Goal: Download file/media

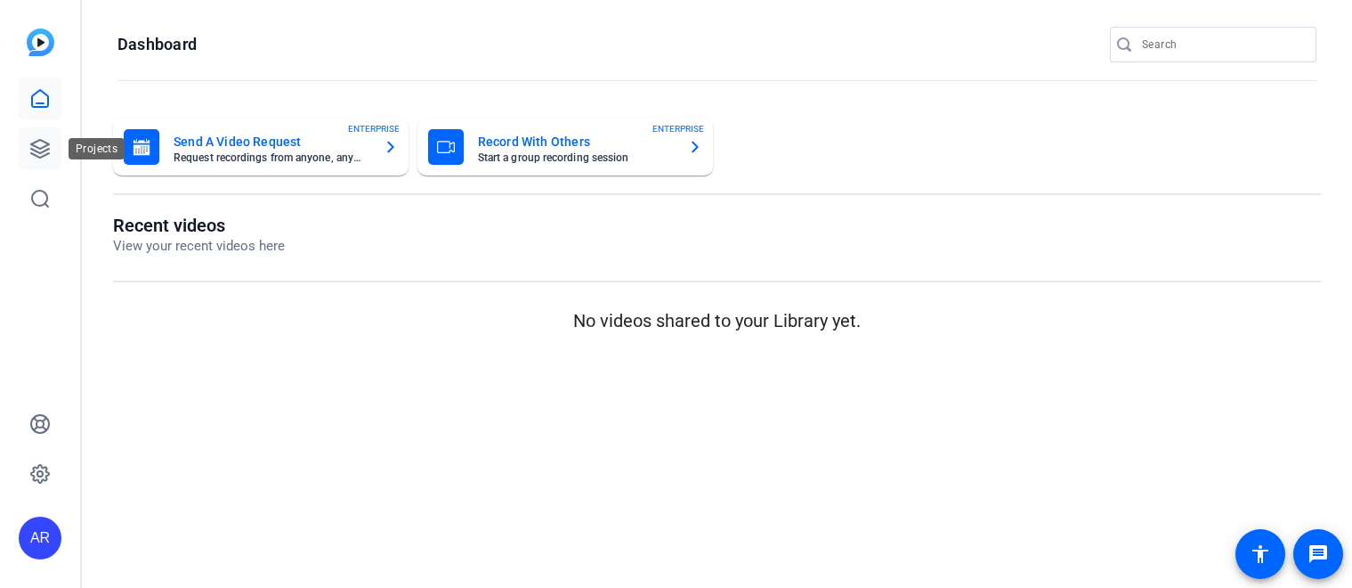
click at [41, 150] on icon at bounding box center [39, 148] width 21 height 21
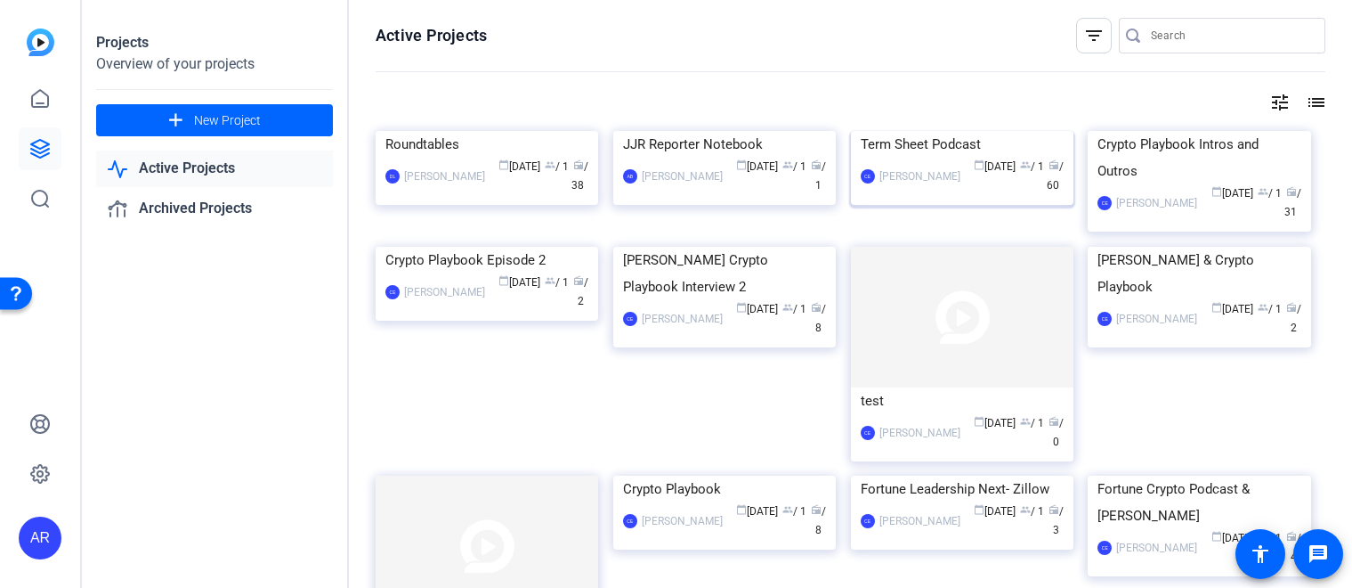
click at [903, 131] on img at bounding box center [962, 131] width 223 height 0
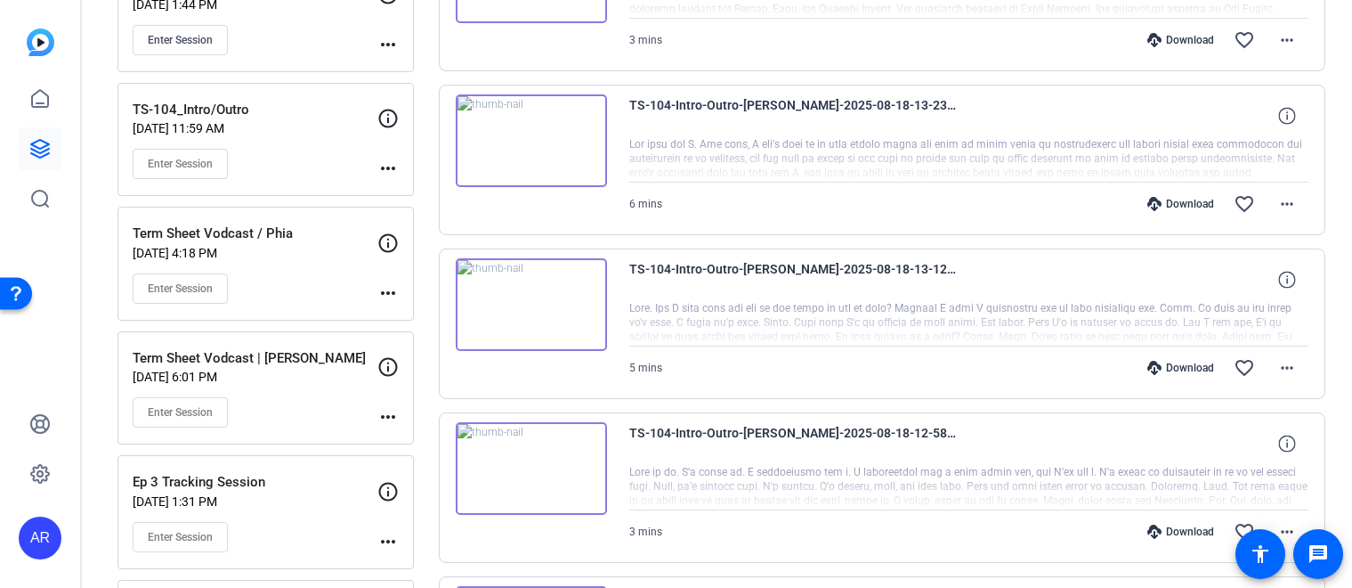
scroll to position [315, 0]
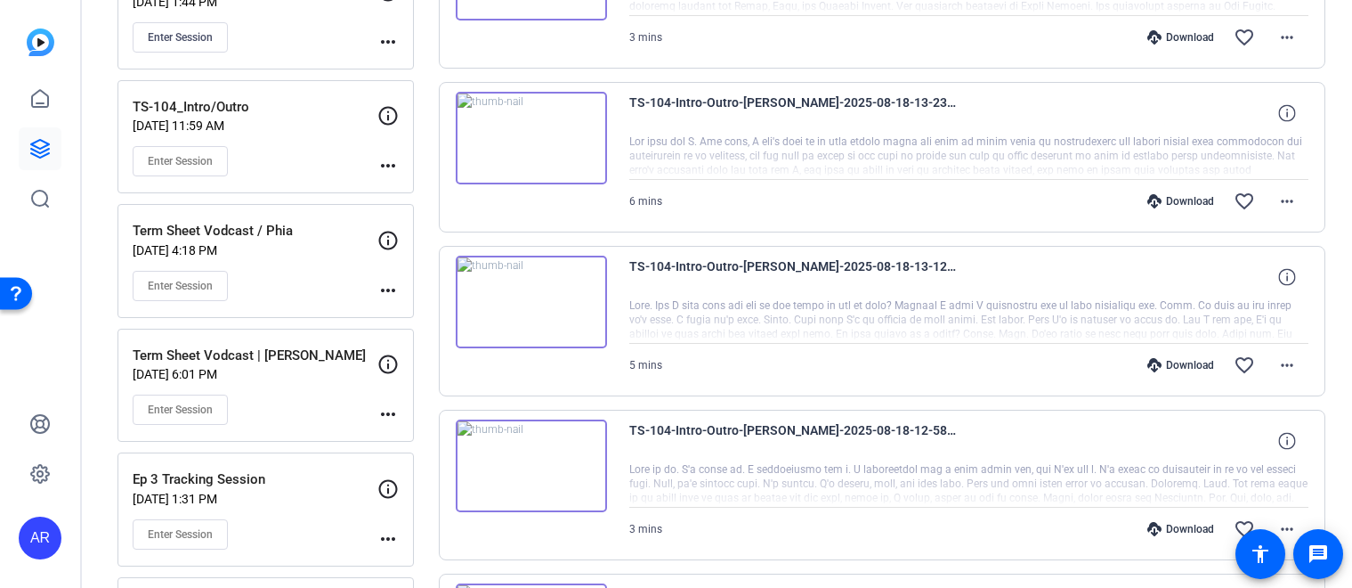
click at [918, 308] on div at bounding box center [969, 320] width 680 height 45
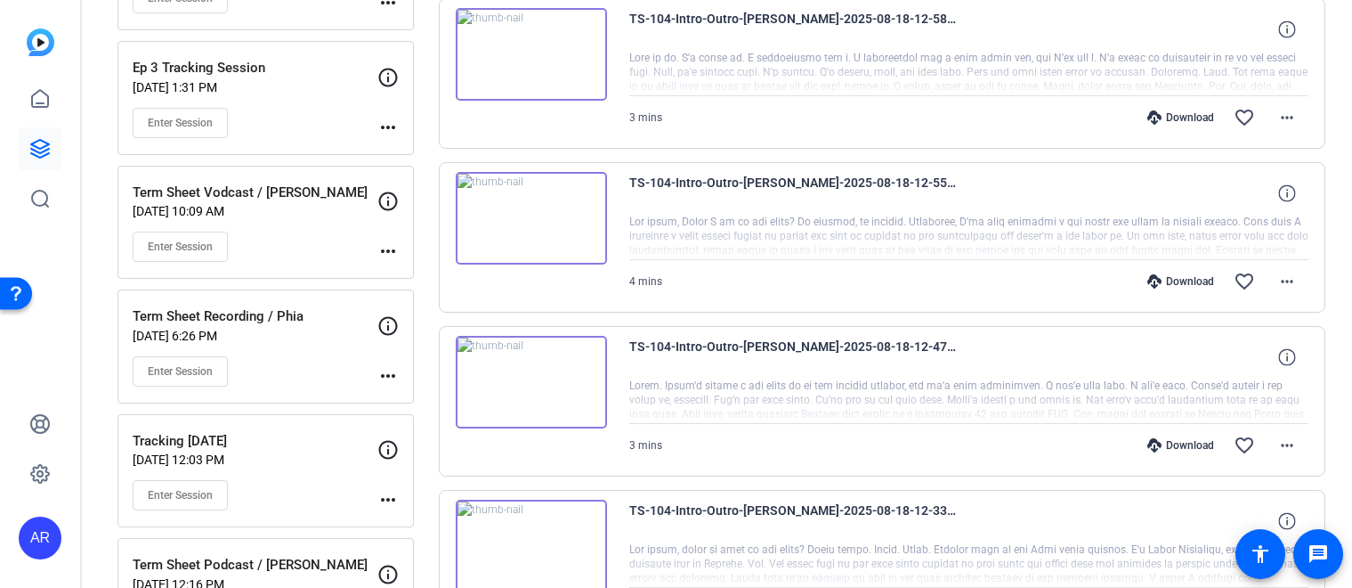
scroll to position [1195, 0]
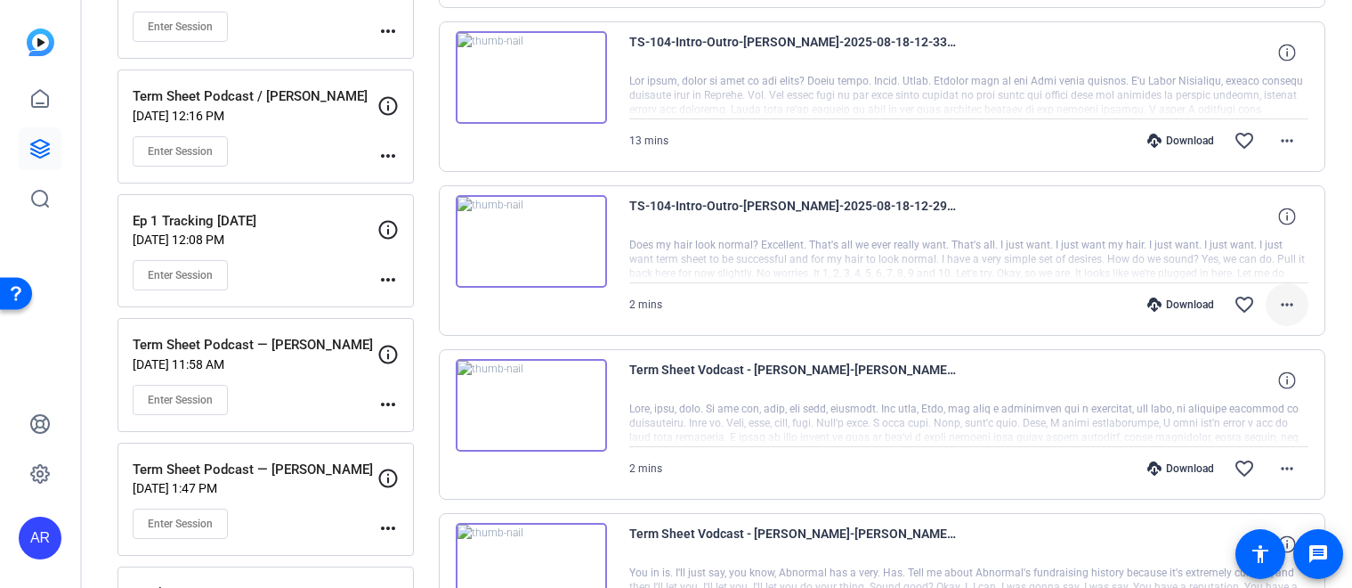
click at [1274, 323] on span at bounding box center [1287, 304] width 43 height 43
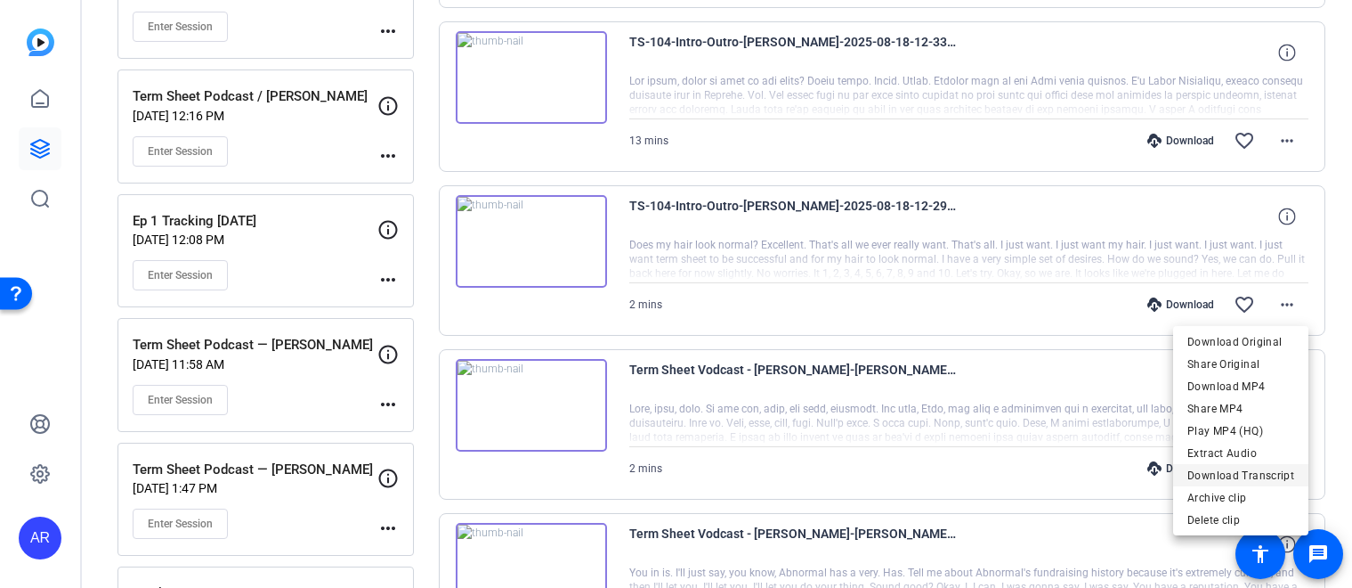
click at [1237, 473] on span "Download Transcript" at bounding box center [1241, 475] width 107 height 21
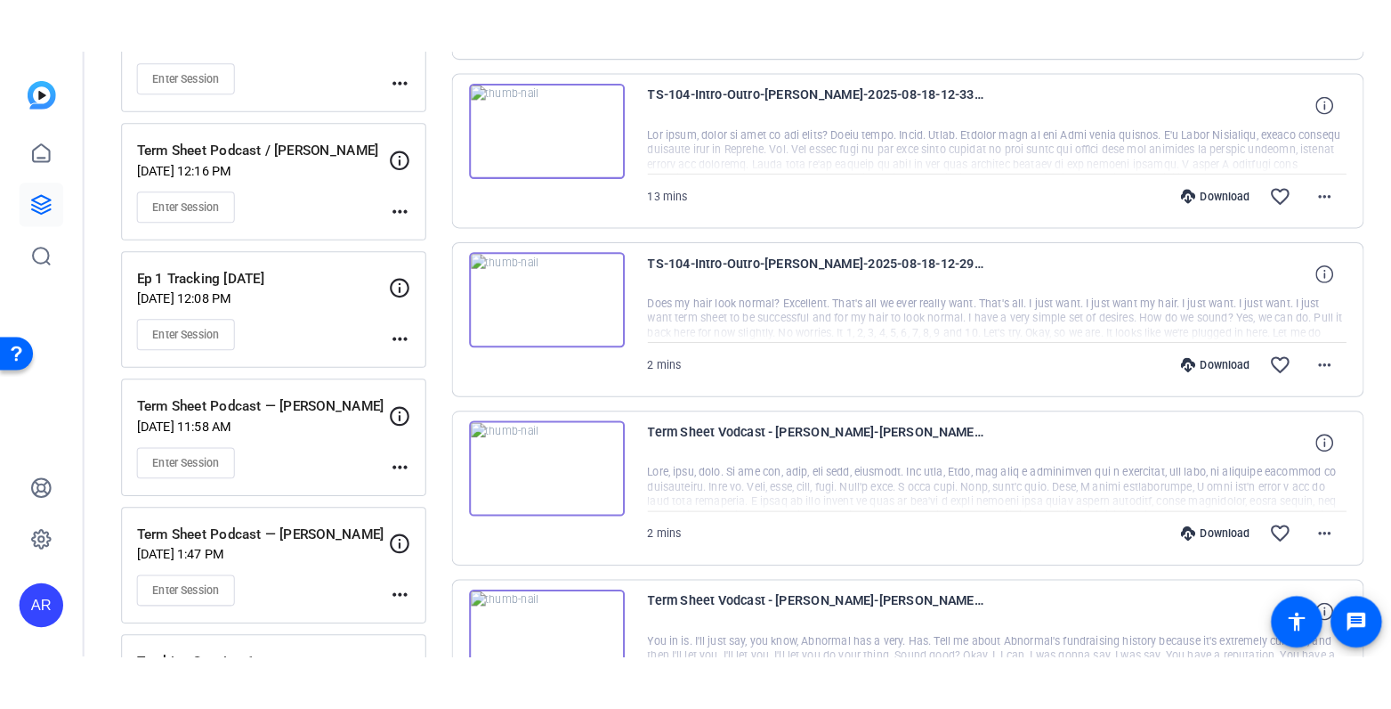
scroll to position [0, 0]
